Goal: Information Seeking & Learning: Learn about a topic

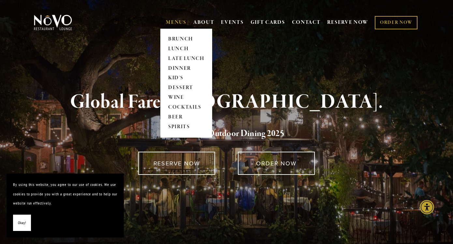
click at [174, 21] on link "MENUS" at bounding box center [176, 22] width 21 height 7
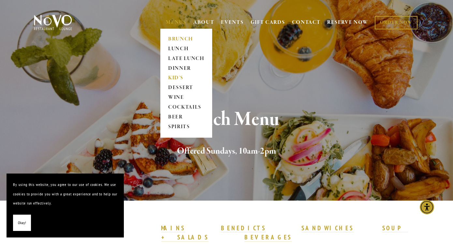
click at [173, 77] on link "KID'S" at bounding box center [186, 78] width 41 height 10
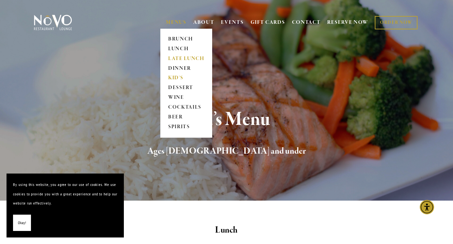
click at [182, 58] on link "LATE LUNCH" at bounding box center [186, 59] width 41 height 10
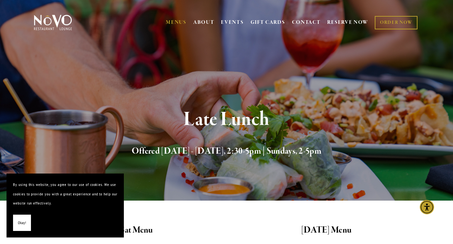
click at [24, 222] on span "Okay!" at bounding box center [22, 222] width 8 height 9
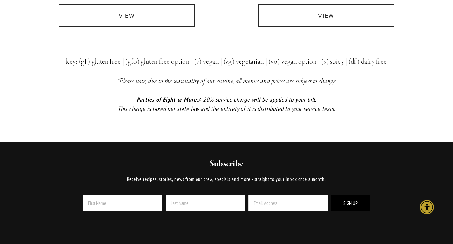
scroll to position [200, 0]
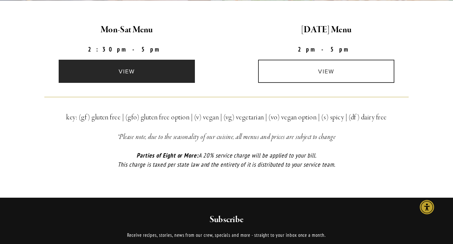
click at [131, 78] on link "view" at bounding box center [127, 71] width 137 height 23
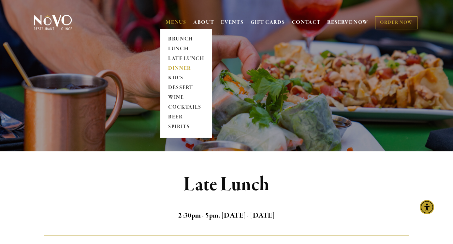
click at [183, 68] on link "DINNER" at bounding box center [186, 69] width 41 height 10
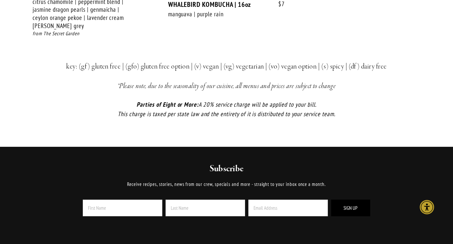
scroll to position [1546, 0]
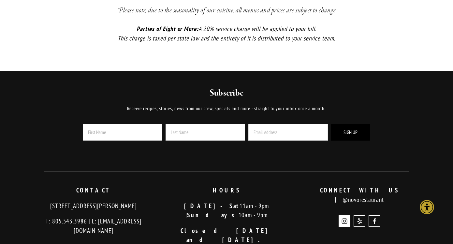
click at [344, 218] on use "Instagram" at bounding box center [345, 221] width 6 height 6
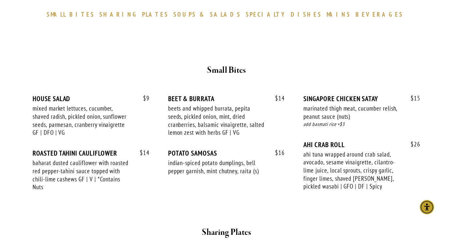
scroll to position [0, 0]
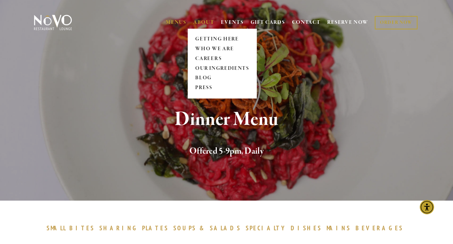
click at [205, 25] on link "ABOUT" at bounding box center [203, 22] width 21 height 7
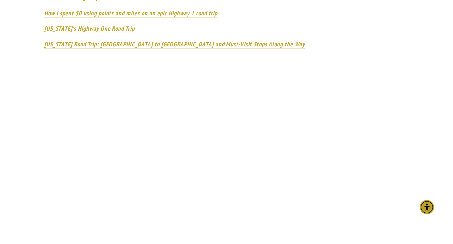
scroll to position [528, 0]
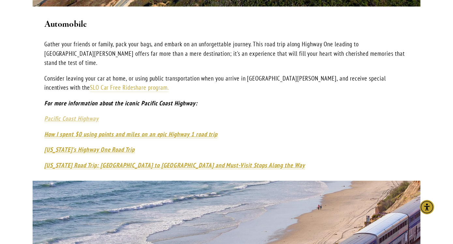
click at [70, 114] on em "Pacific Coast Highway" at bounding box center [71, 118] width 54 height 8
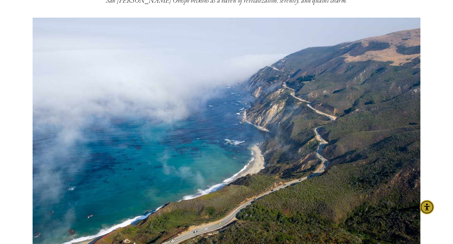
scroll to position [0, 0]
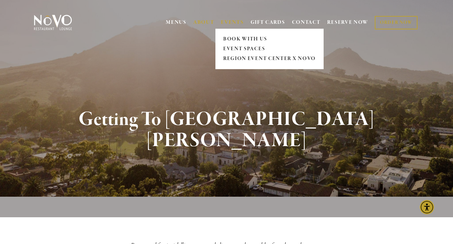
click at [239, 21] on link "EVENTS" at bounding box center [232, 22] width 22 height 7
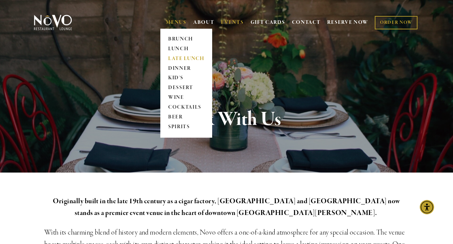
click at [177, 59] on link "LATE LUNCH" at bounding box center [186, 59] width 41 height 10
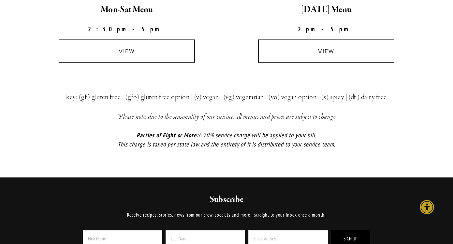
scroll to position [120, 0]
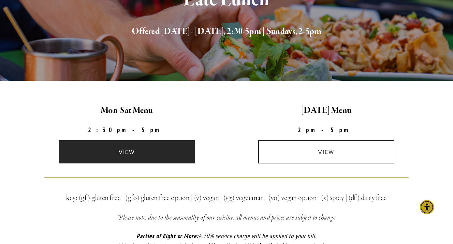
click at [135, 146] on link "view" at bounding box center [127, 151] width 137 height 23
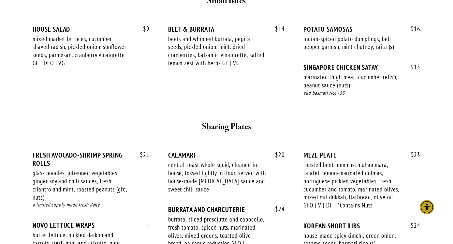
scroll to position [286, 0]
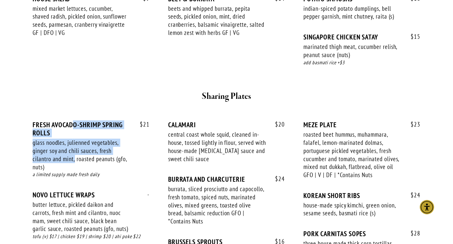
drag, startPoint x: 73, startPoint y: 126, endPoint x: 76, endPoint y: 159, distance: 33.4
click at [76, 159] on div "$ 21 FRESH AVOCADO-SHRIMP SPRING ROLLS glass noodles, julienned vegetables, gin…" at bounding box center [91, 156] width 117 height 70
click at [76, 159] on div "glass noodles, julienned vegetables, ginger soy and chili sauces, fresh cilantr…" at bounding box center [82, 154] width 98 height 32
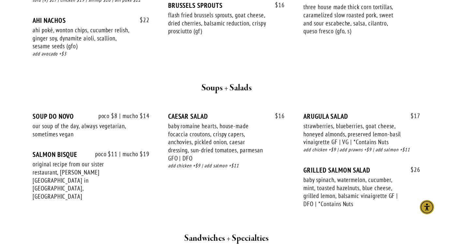
scroll to position [523, 0]
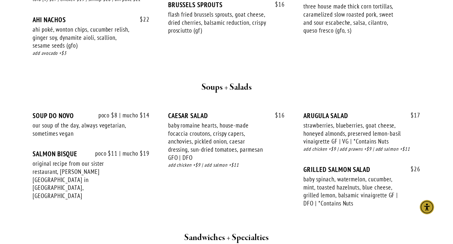
click at [76, 159] on div "poco $11 | mucho $19 SALMON BISQUE original recipe from our sister restaurant, …" at bounding box center [91, 181] width 117 height 63
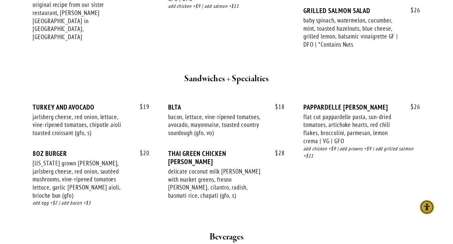
scroll to position [683, 0]
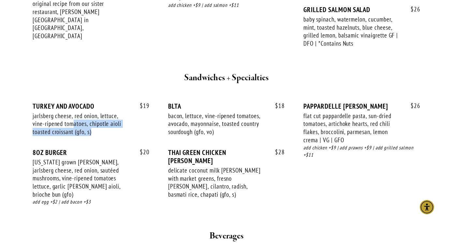
drag, startPoint x: 75, startPoint y: 130, endPoint x: 69, endPoint y: 151, distance: 22.4
click at [69, 148] on div "$ 19 TURKEY AND AVOCADO jarlsberg cheese, red onion, lettuce, vine-ripened toma…" at bounding box center [91, 125] width 117 height 46
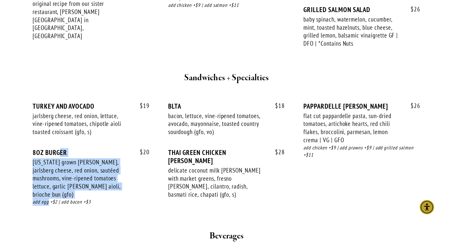
drag, startPoint x: 59, startPoint y: 159, endPoint x: 48, endPoint y: 206, distance: 48.8
click at [48, 206] on div "$ 20 8OZ BURGER california grown burger patty, jarlsberg cheese, red onion, sau…" at bounding box center [91, 183] width 117 height 70
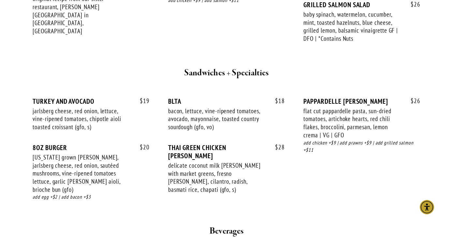
scroll to position [690, 0]
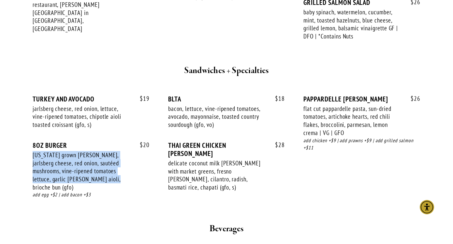
drag, startPoint x: 96, startPoint y: 154, endPoint x: 74, endPoint y: 198, distance: 48.8
click at [74, 197] on div "$ 20 8OZ BURGER california grown burger patty, jarlsberg cheese, red onion, sau…" at bounding box center [91, 176] width 117 height 70
click at [74, 198] on div "add egg +$2 | add bacon +$3" at bounding box center [91, 194] width 117 height 7
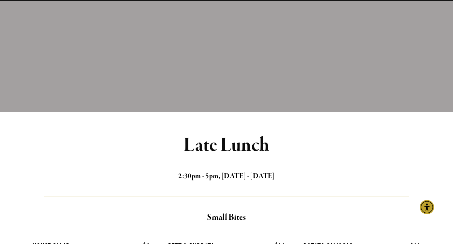
scroll to position [0, 0]
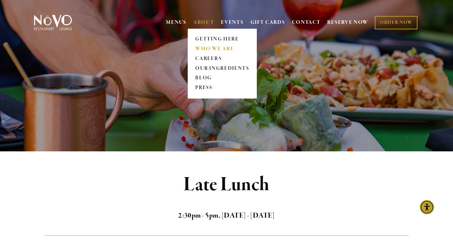
click at [210, 51] on link "WHO WE ARE" at bounding box center [222, 49] width 58 height 10
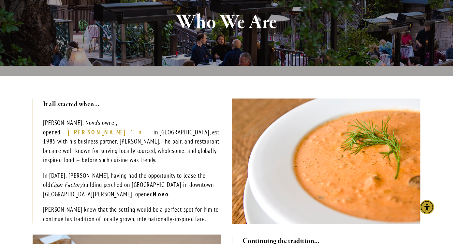
scroll to position [110, 0]
